Goal: Transaction & Acquisition: Purchase product/service

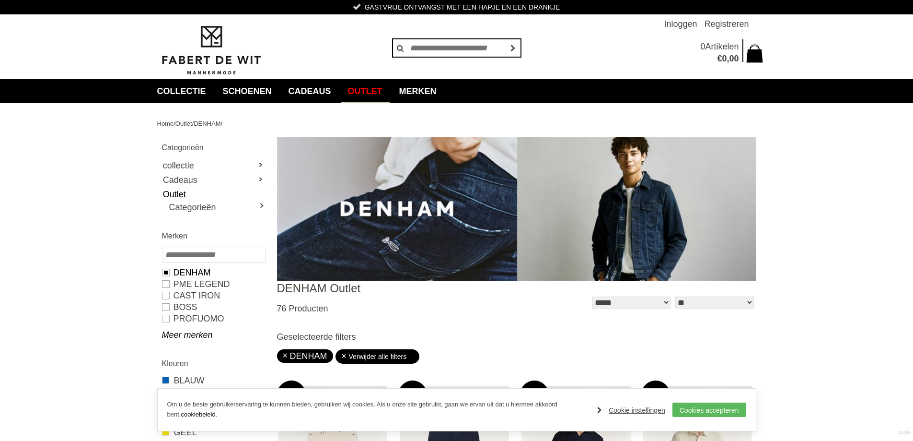
drag, startPoint x: 916, startPoint y: 69, endPoint x: 920, endPoint y: 16, distance: 52.4
click at [631, 300] on select "**********" at bounding box center [632, 302] width 78 height 12
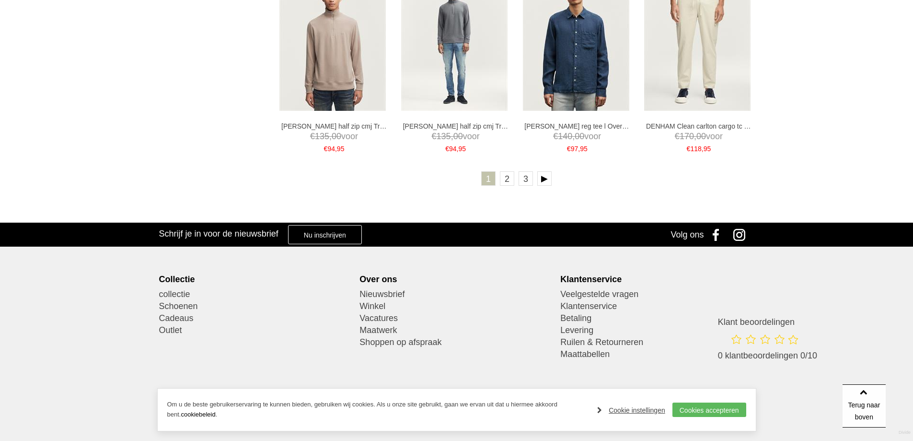
scroll to position [2017, 0]
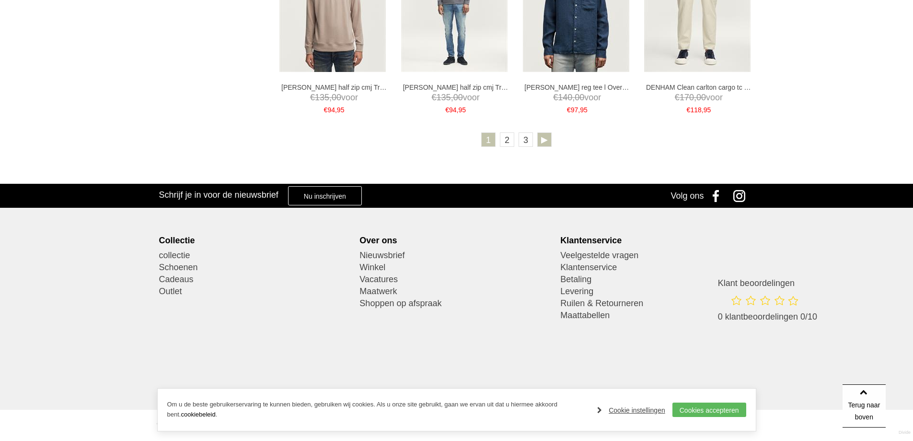
click at [542, 146] on link at bounding box center [544, 139] width 14 height 14
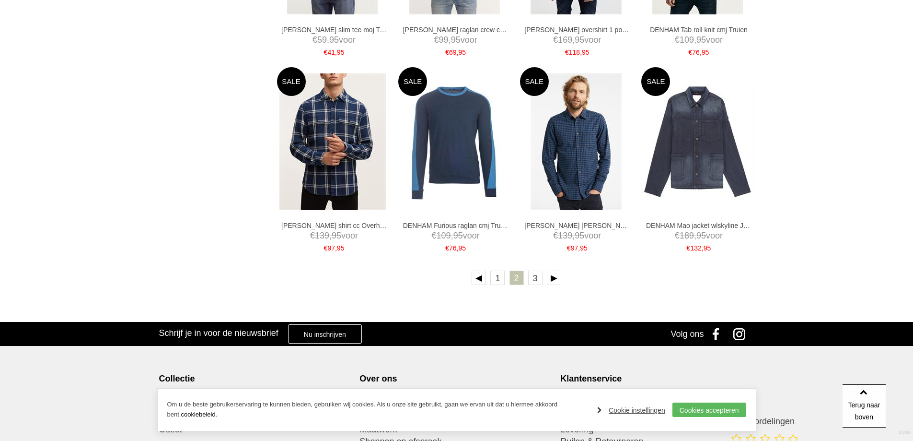
scroll to position [1870, 0]
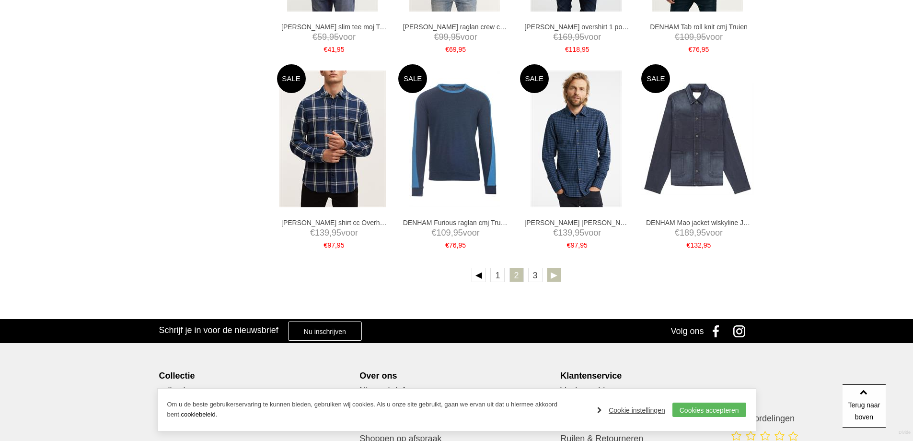
click at [555, 270] on link at bounding box center [554, 275] width 14 height 14
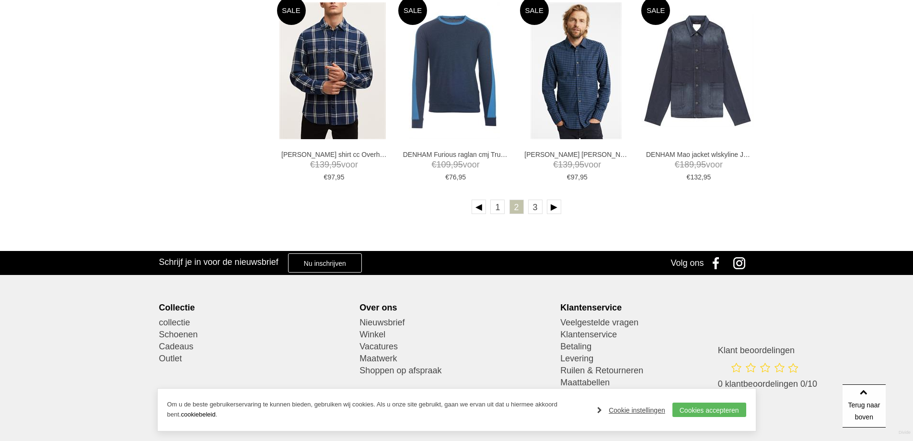
scroll to position [1938, 0]
